Goal: Communication & Community: Answer question/provide support

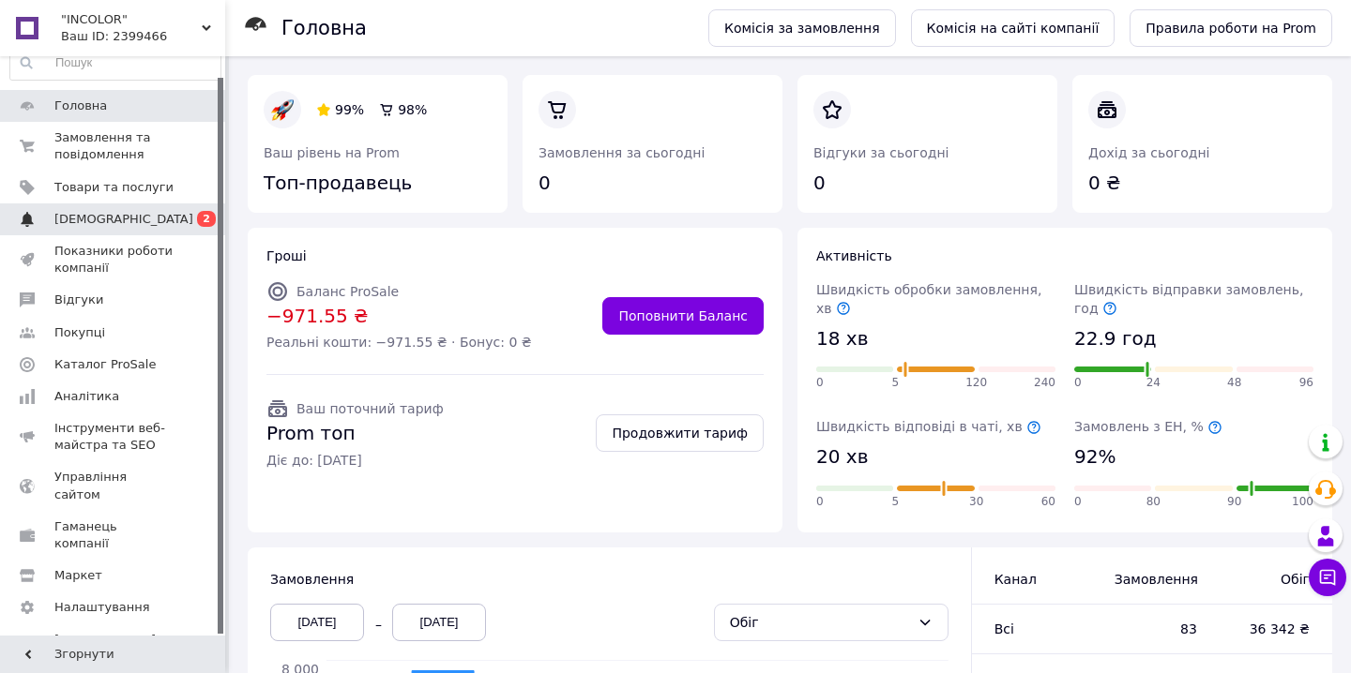
click at [125, 227] on link "[DEMOGRAPHIC_DATA] 0 2" at bounding box center [115, 220] width 231 height 32
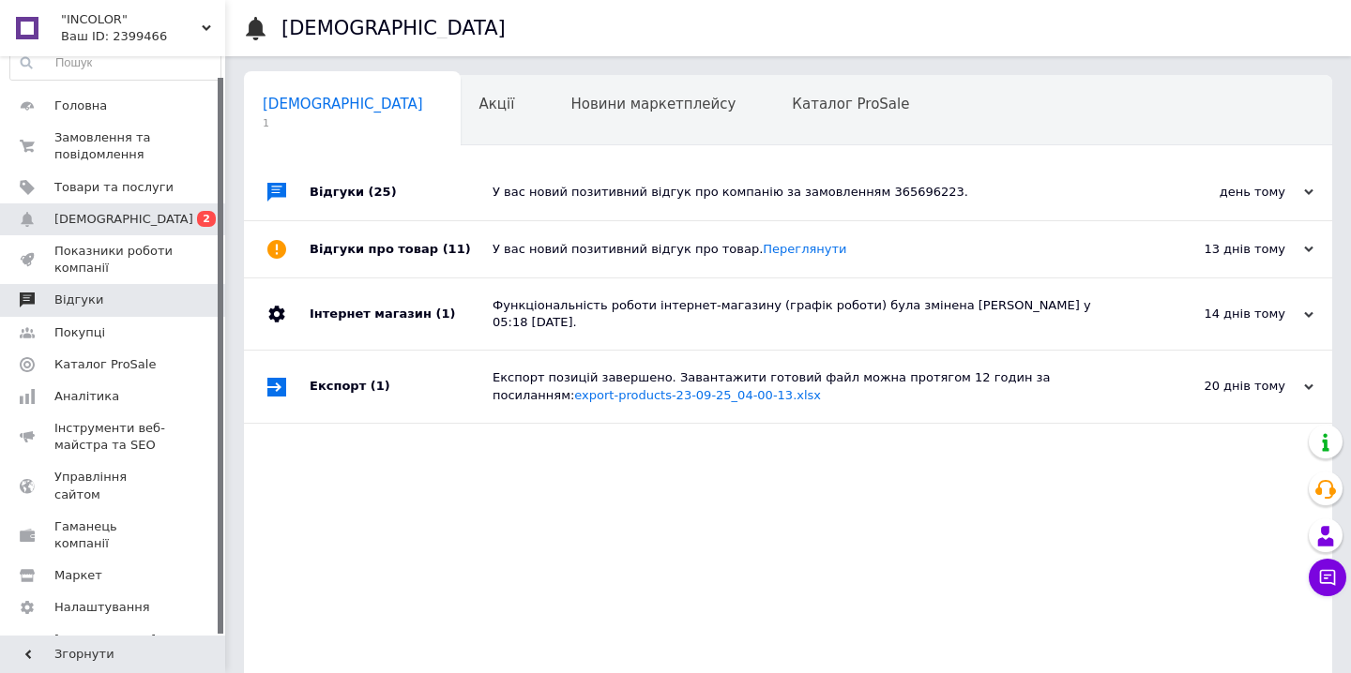
click at [130, 292] on span "Відгуки" at bounding box center [113, 300] width 119 height 17
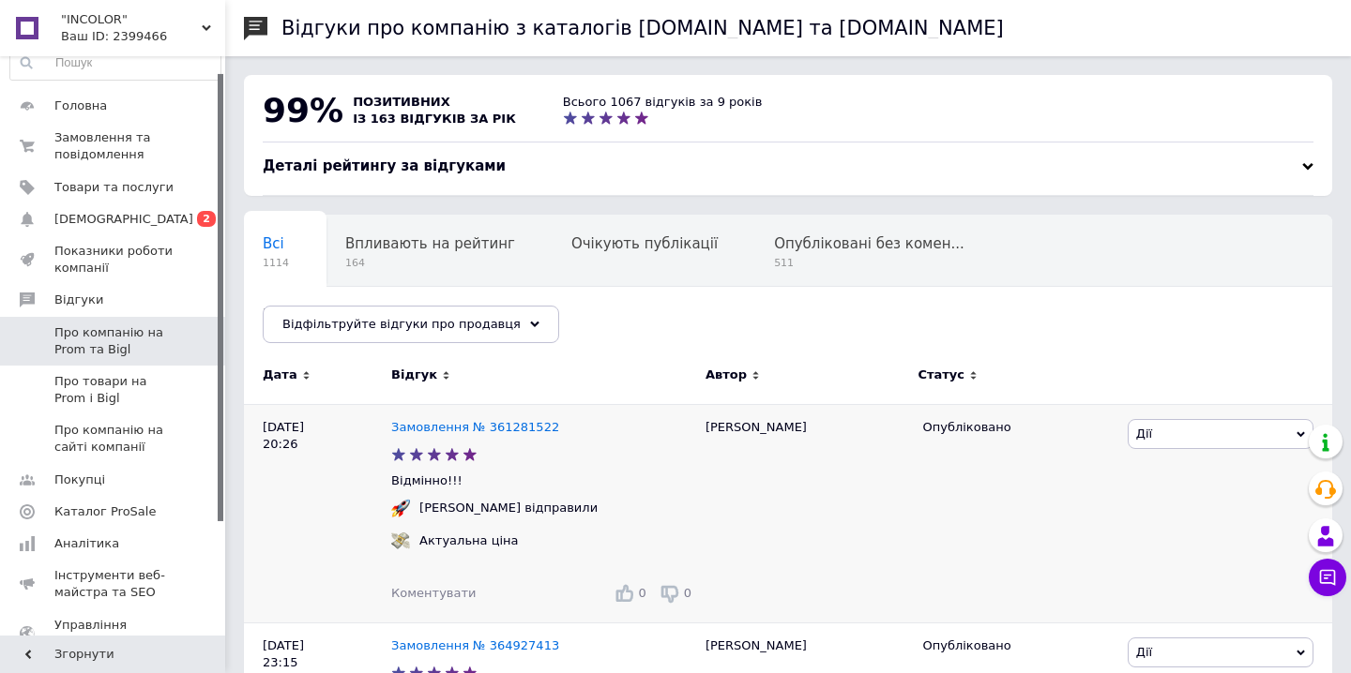
click at [406, 589] on span "Коментувати" at bounding box center [433, 593] width 84 height 14
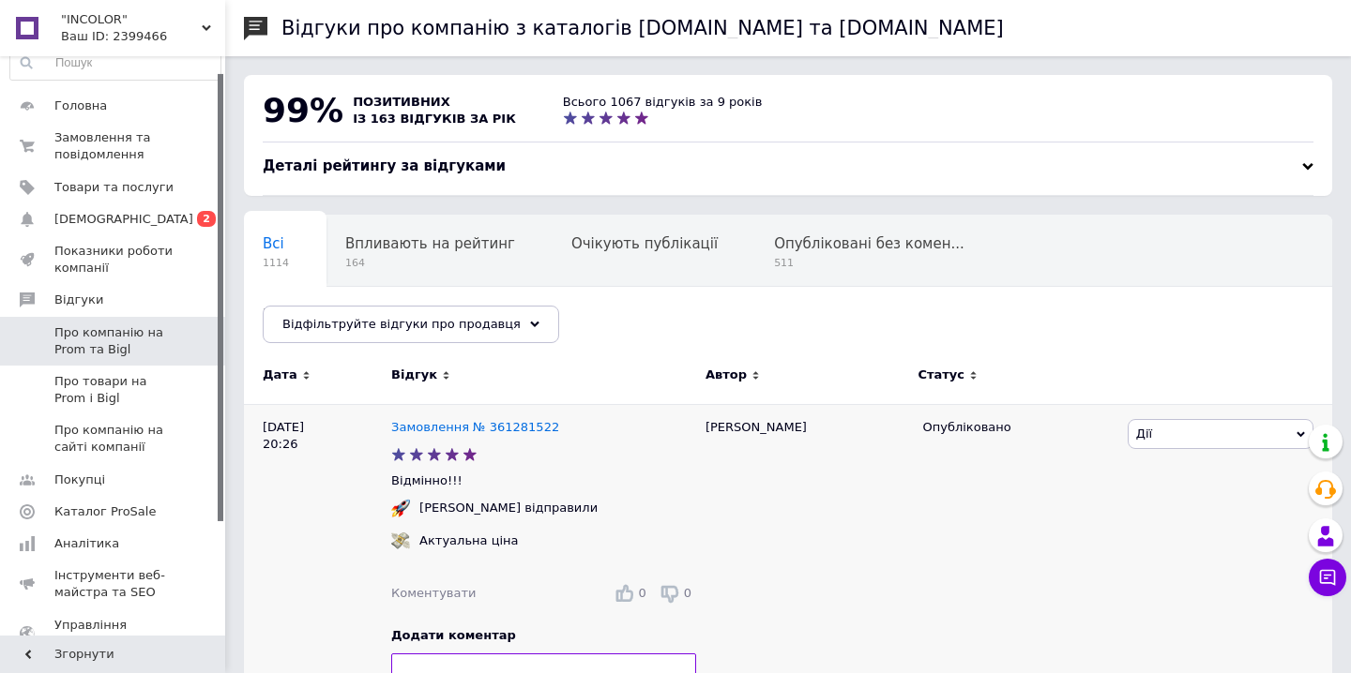
scroll to position [6, 0]
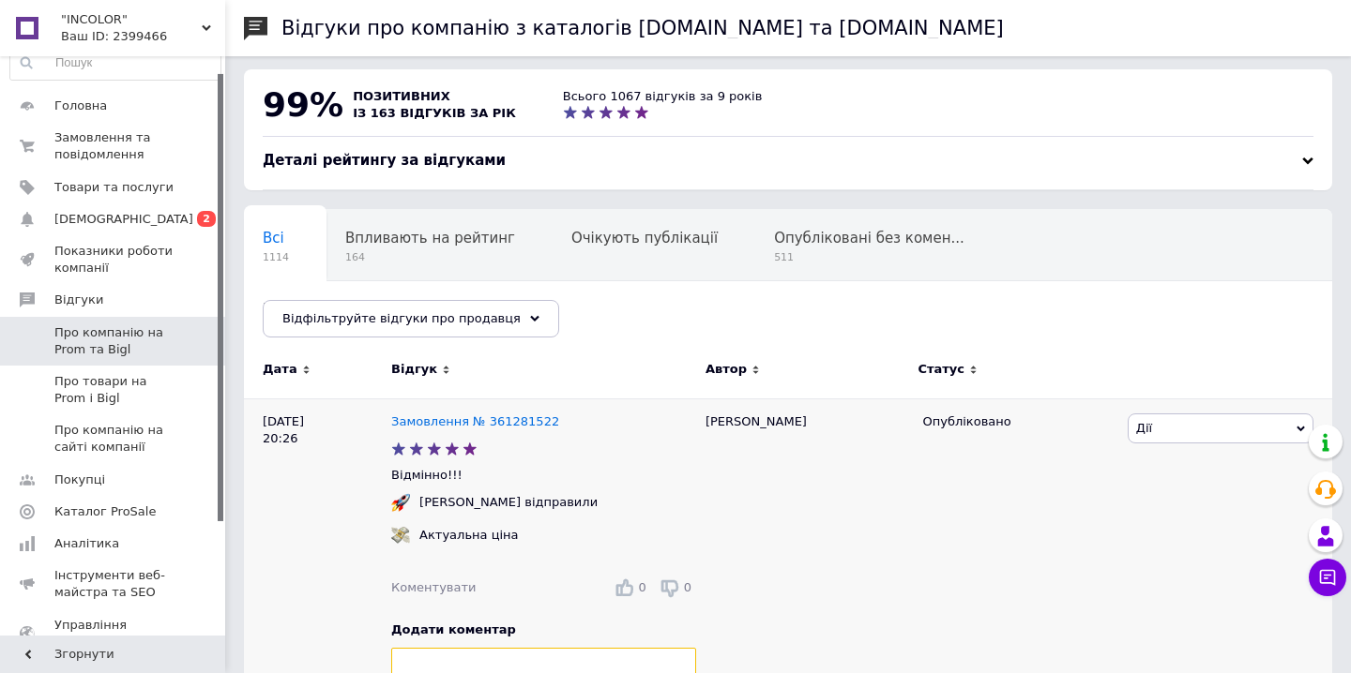
paste textarea "Ваша думка надзвичайно важлива для нас! Дякуємо за теплі слова та довіру до INC…"
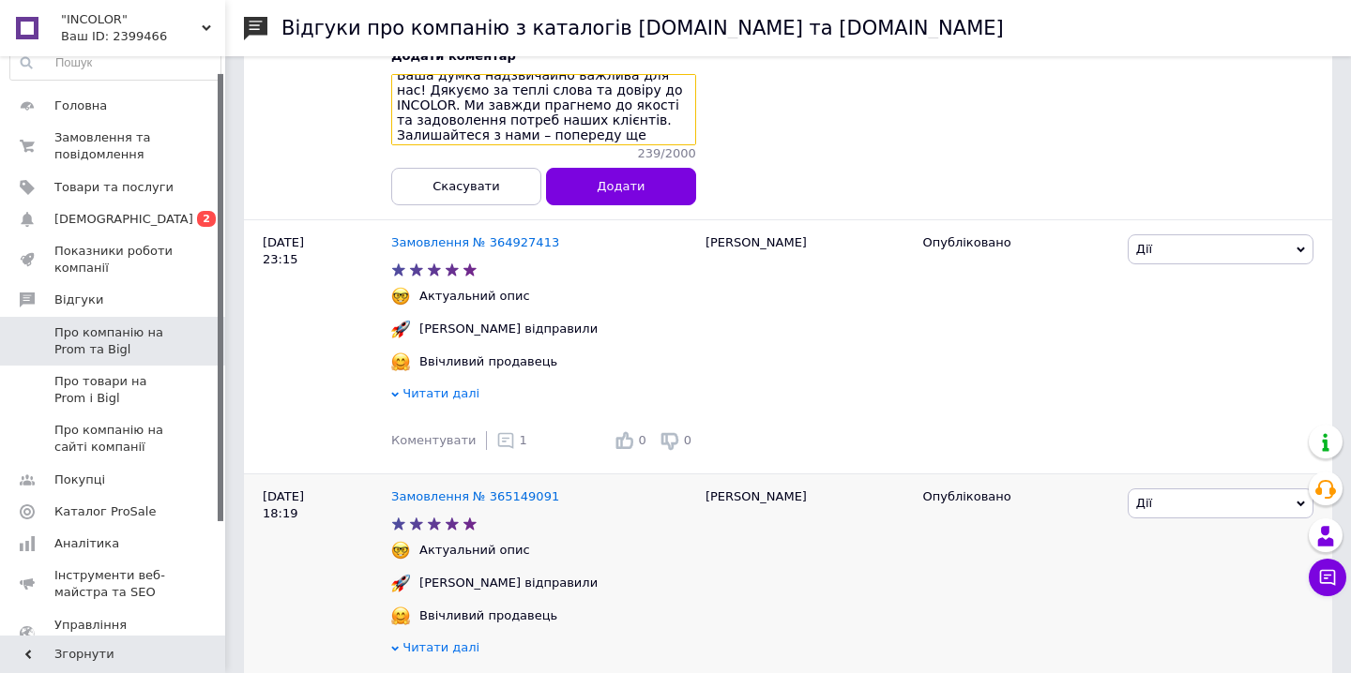
scroll to position [597, 0]
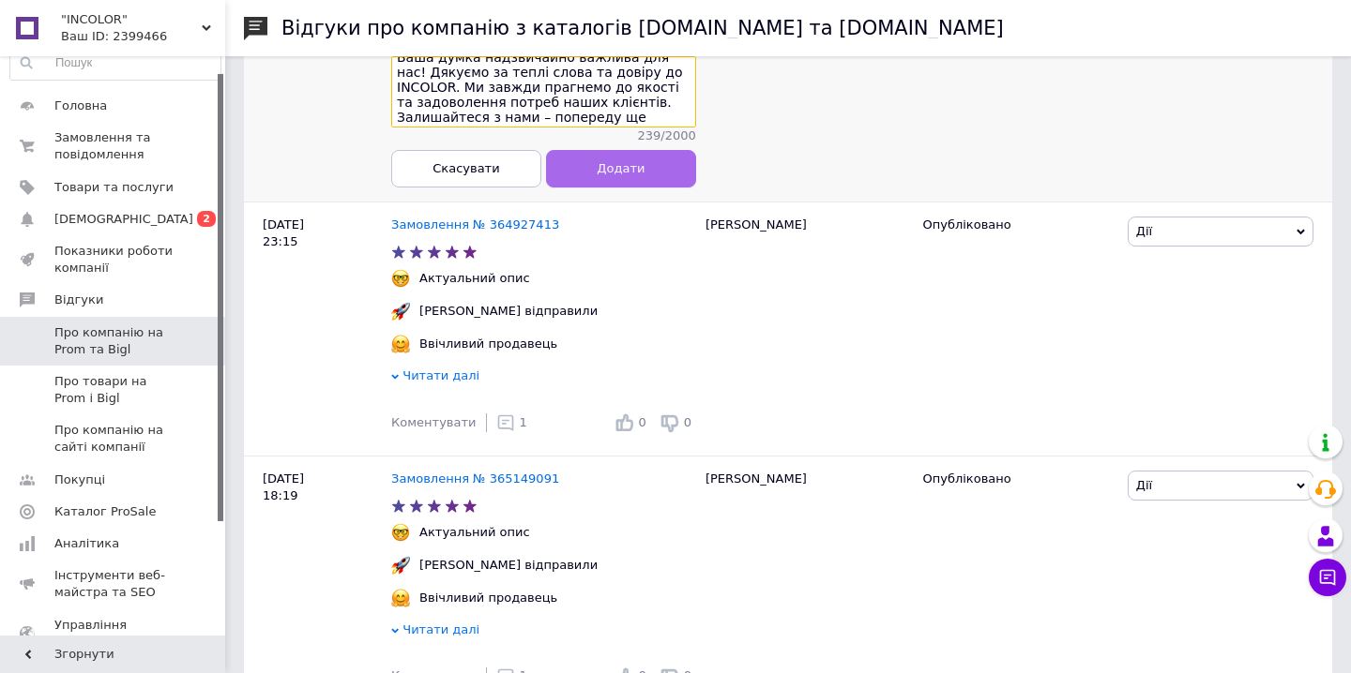
type textarea "Ваша думка надзвичайно важлива для нас! Дякуємо за теплі слова та довіру до INC…"
click at [696, 182] on button "Додати" at bounding box center [621, 169] width 150 height 38
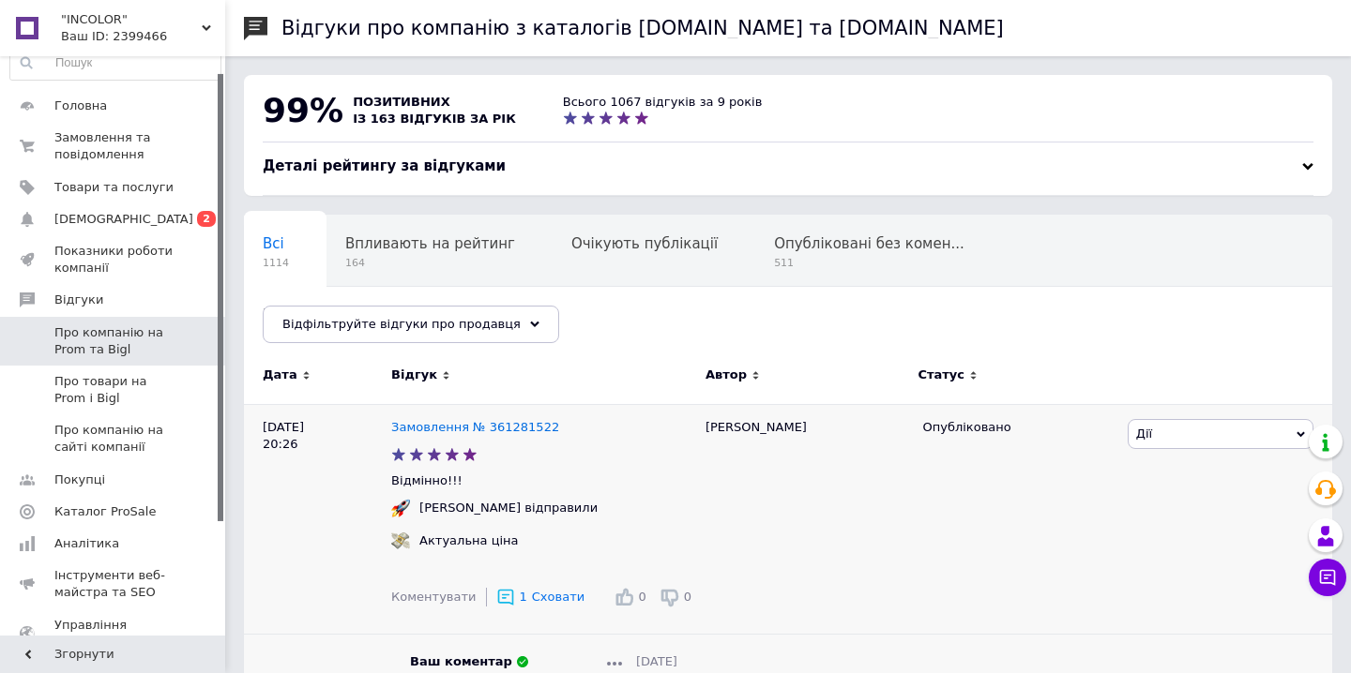
scroll to position [0, 0]
click at [99, 111] on span "Головна" at bounding box center [80, 106] width 53 height 17
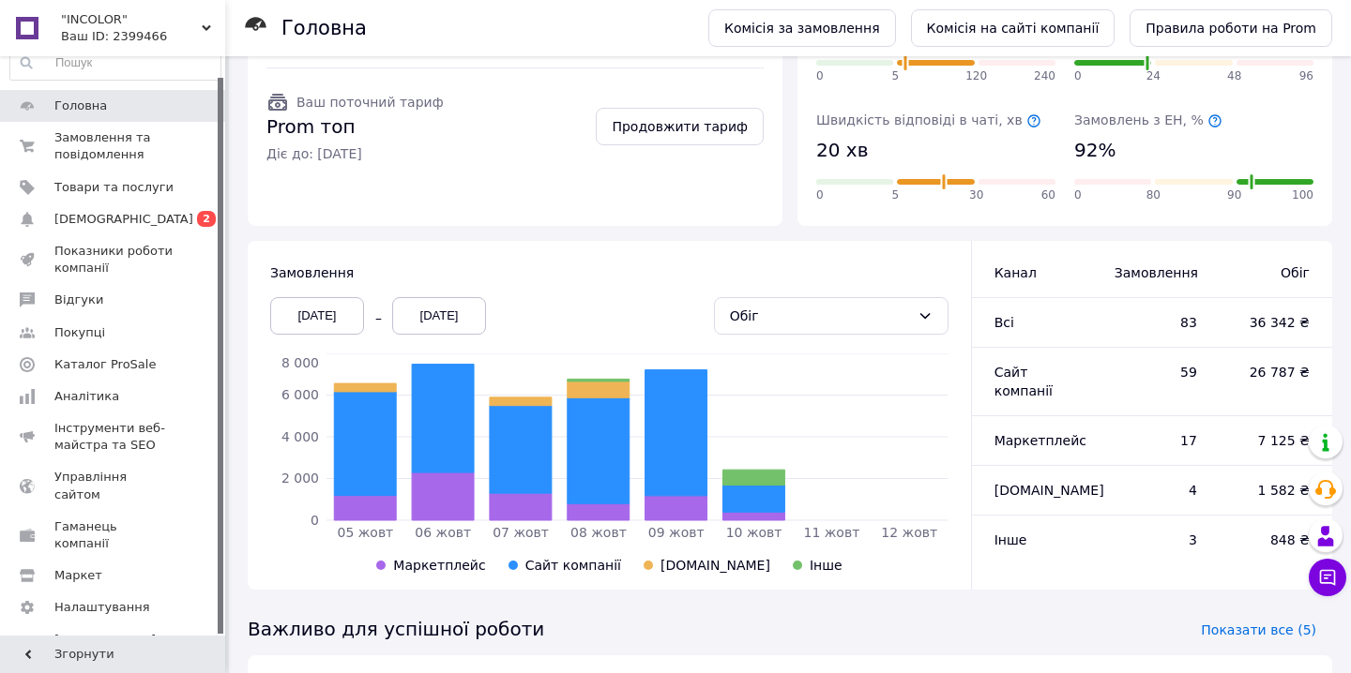
scroll to position [314, 0]
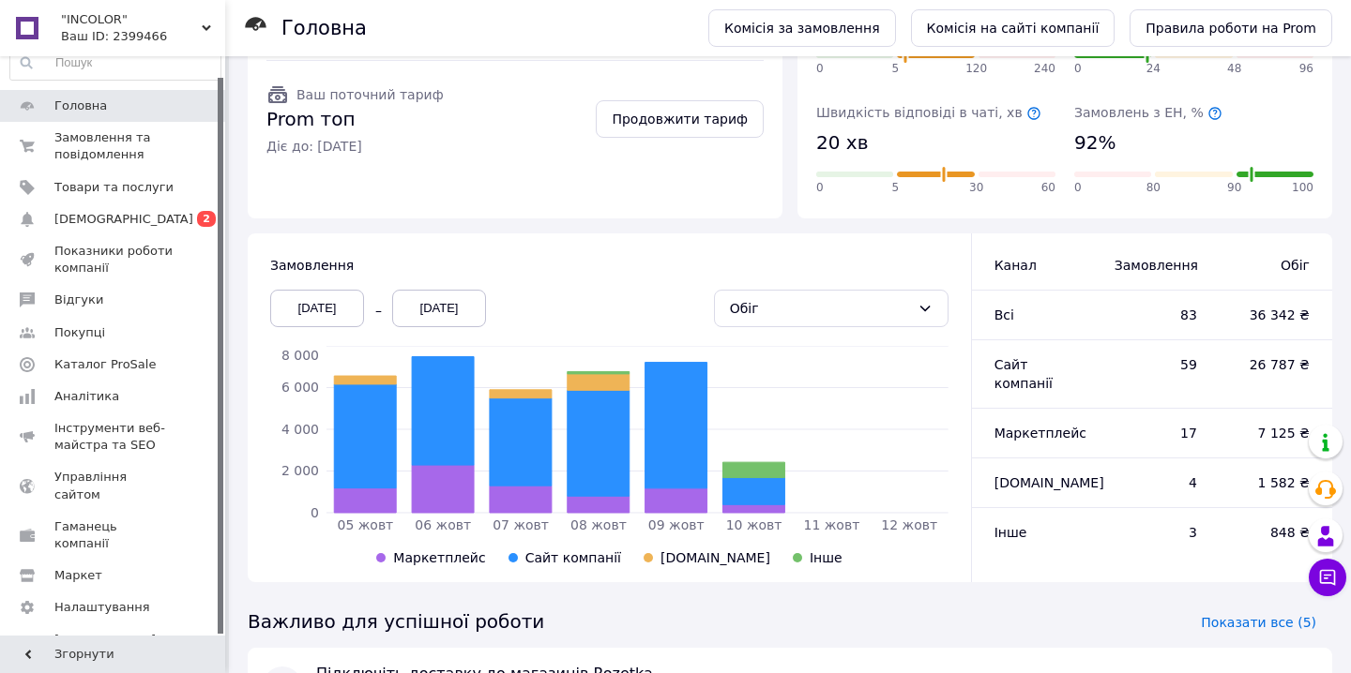
click at [299, 304] on div "[DATE]" at bounding box center [317, 309] width 94 height 38
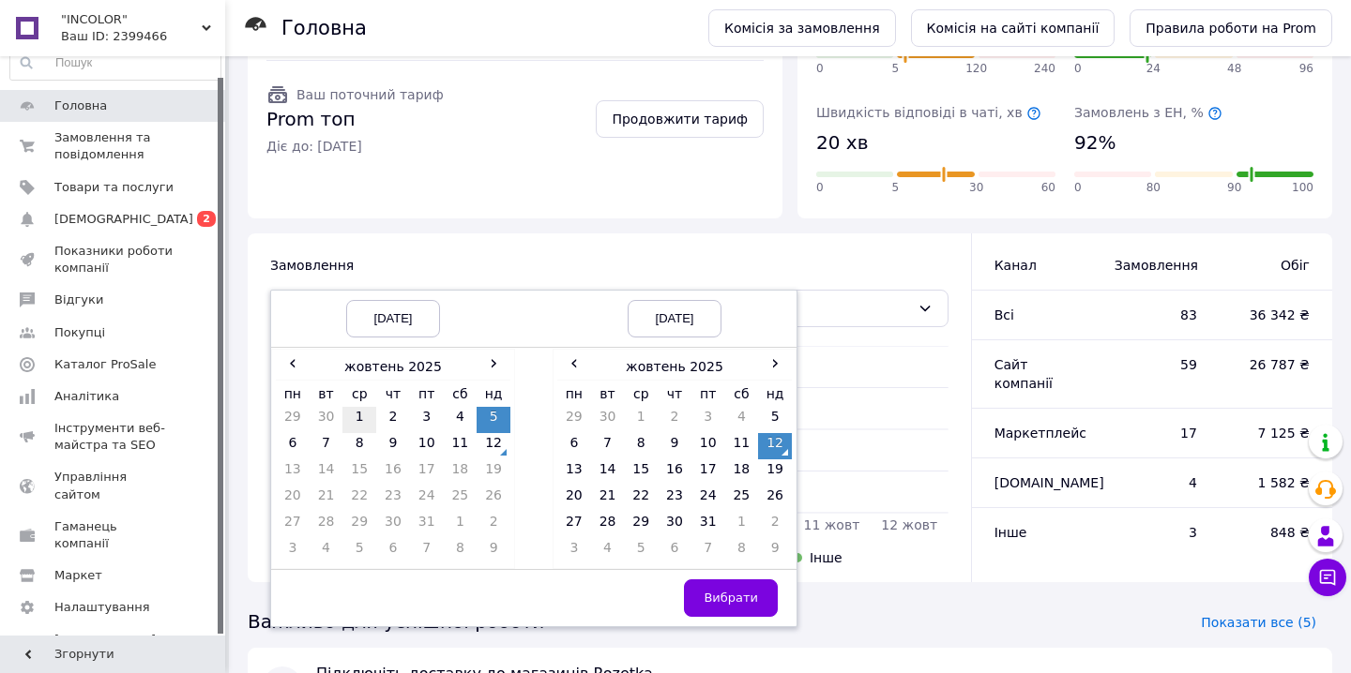
click at [355, 408] on td "1" at bounding box center [359, 420] width 34 height 26
click at [735, 595] on span "Вибрати" at bounding box center [730, 598] width 54 height 14
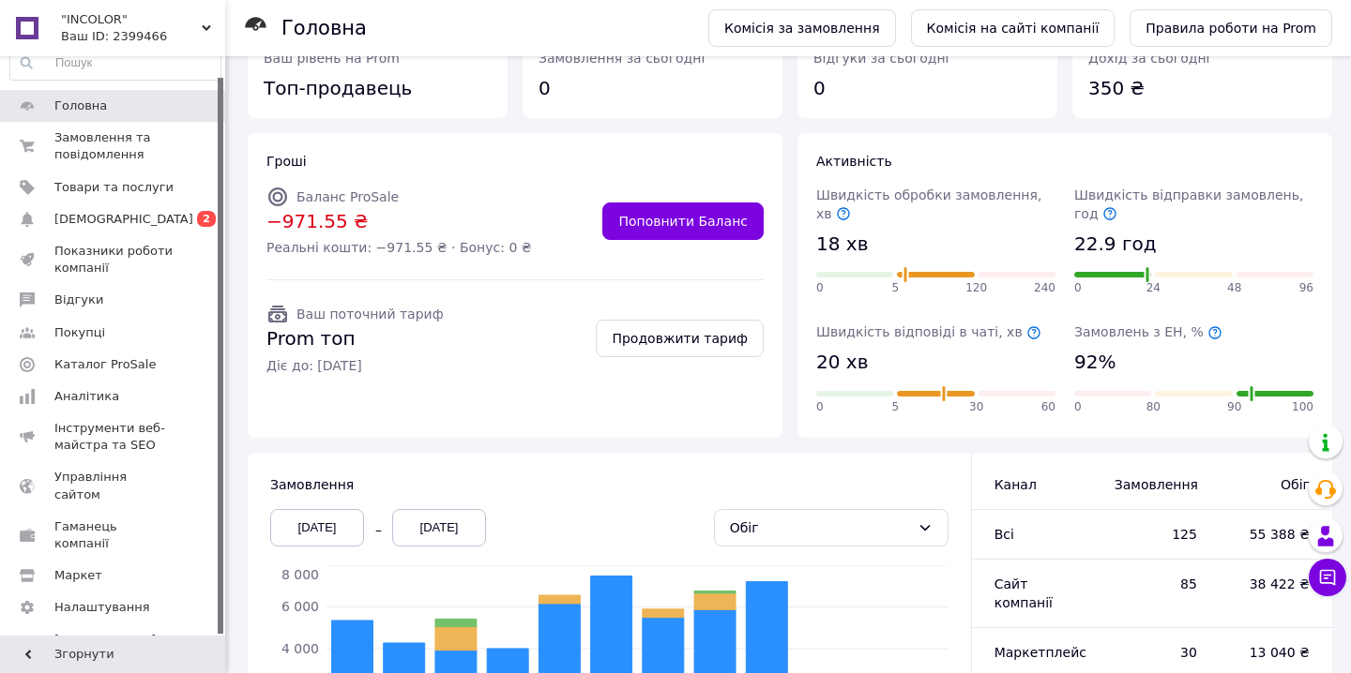
scroll to position [93, 0]
